Goal: Navigation & Orientation: Find specific page/section

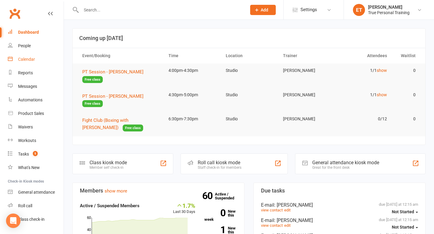
click at [23, 62] on link "Calendar" at bounding box center [36, 60] width 56 height 14
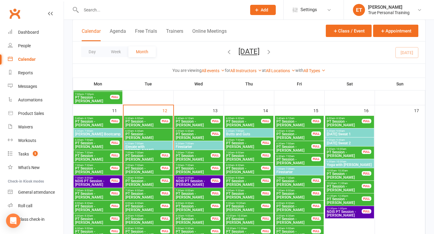
scroll to position [618, 0]
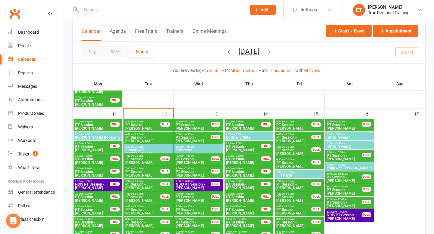
click at [336, 137] on span "[DATE] Sweat 1" at bounding box center [349, 138] width 46 height 4
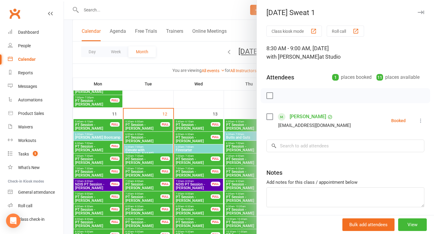
click at [232, 103] on div at bounding box center [249, 117] width 370 height 234
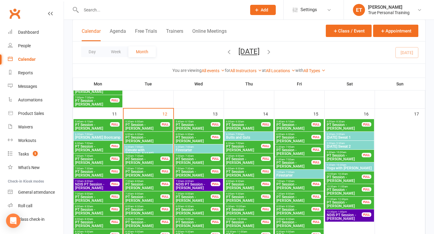
click at [338, 145] on span "[DATE] Sweat 2" at bounding box center [349, 147] width 46 height 4
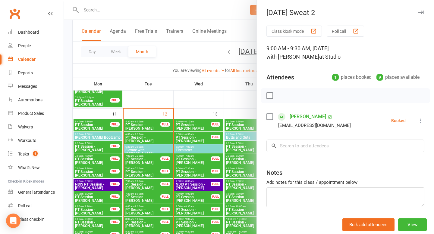
click at [225, 108] on div at bounding box center [249, 117] width 370 height 234
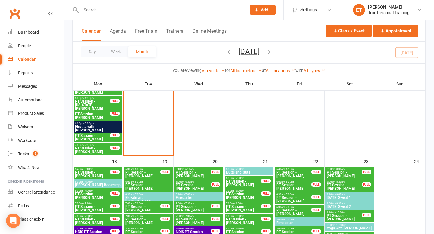
scroll to position [865, 0]
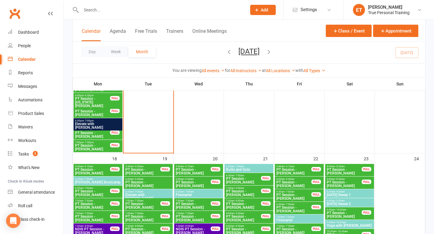
click at [342, 194] on span "[DATE] Sweat 1" at bounding box center [349, 195] width 46 height 4
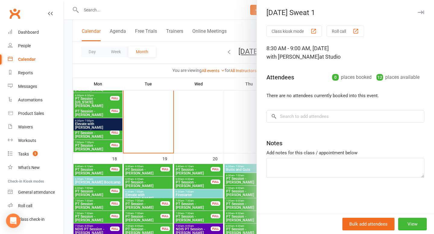
click at [226, 121] on div at bounding box center [249, 117] width 370 height 234
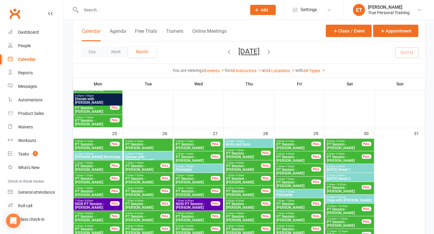
scroll to position [1206, 0]
